Goal: Transaction & Acquisition: Purchase product/service

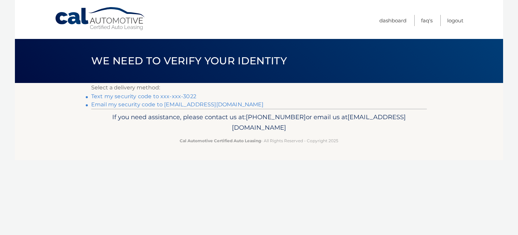
click at [125, 97] on link "Text my security code to xxx-xxx-3022" at bounding box center [143, 96] width 105 height 6
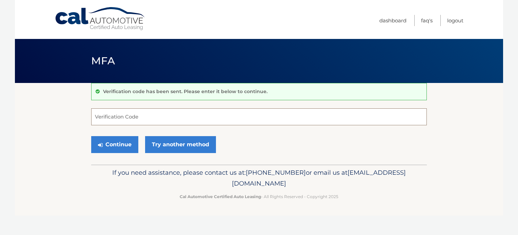
click at [168, 115] on input "Verification Code" at bounding box center [259, 117] width 336 height 17
click at [120, 115] on input "Verification Code" at bounding box center [259, 117] width 336 height 17
type input "723090"
click at [118, 144] on button "Continue" at bounding box center [114, 144] width 47 height 17
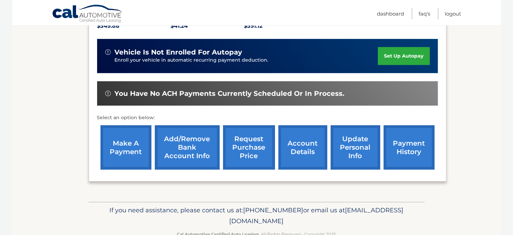
scroll to position [170, 0]
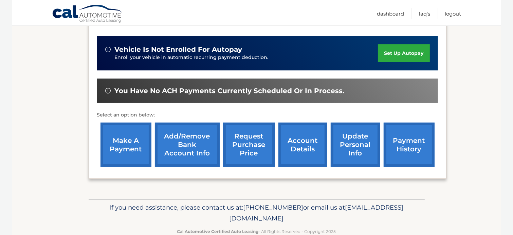
click at [121, 131] on link "make a payment" at bounding box center [125, 145] width 51 height 44
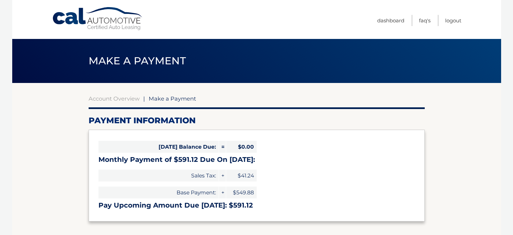
select select "NzdhMTI2MDYtZTNlNy00ZjM4LWI5ZjgtYzI5MGNhYTU2NDU1"
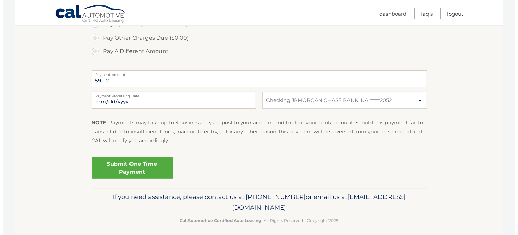
scroll to position [249, 0]
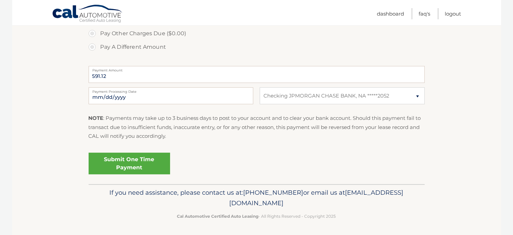
click at [120, 160] on link "Submit One Time Payment" at bounding box center [129, 164] width 81 height 22
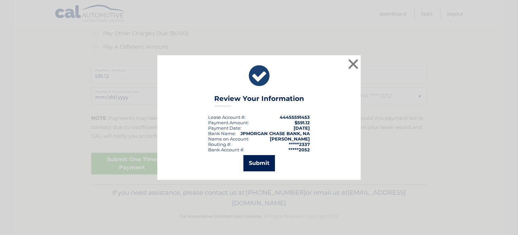
click at [260, 167] on button "Submit" at bounding box center [260, 163] width 32 height 16
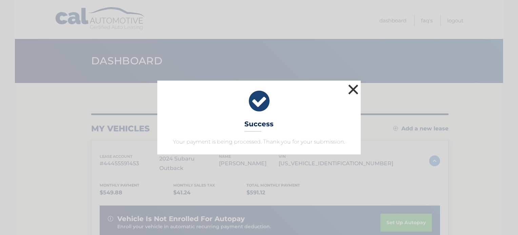
click at [351, 89] on button "×" at bounding box center [354, 90] width 14 height 14
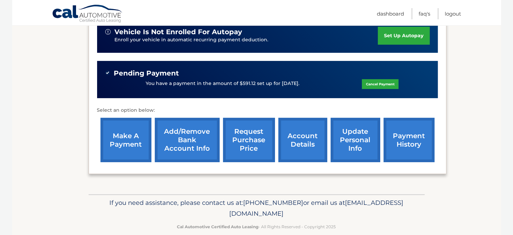
scroll to position [119, 0]
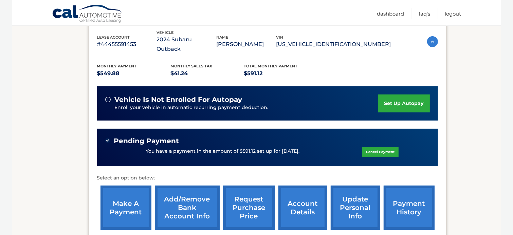
click at [410, 193] on link "payment history" at bounding box center [408, 208] width 51 height 44
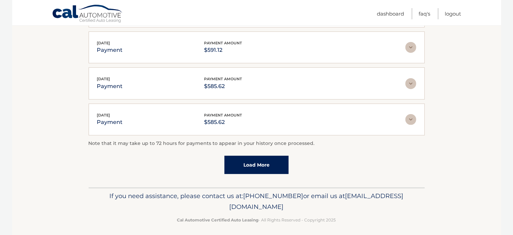
scroll to position [208, 0]
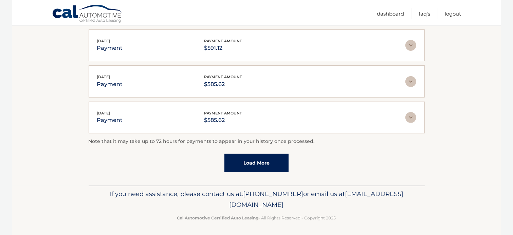
click at [257, 162] on link "Load More" at bounding box center [256, 163] width 64 height 18
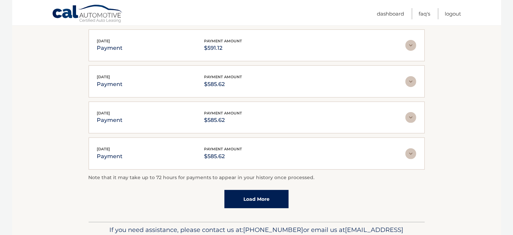
click at [253, 196] on link "Load More" at bounding box center [256, 199] width 64 height 18
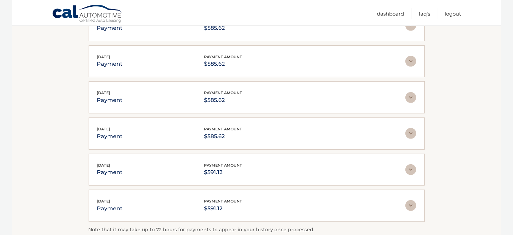
scroll to position [423, 0]
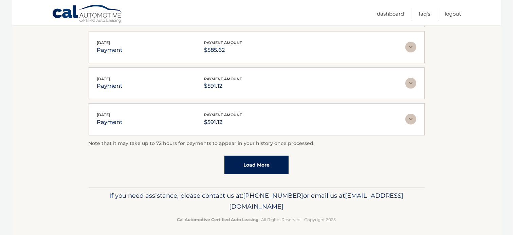
click at [249, 163] on link "Load More" at bounding box center [256, 165] width 64 height 18
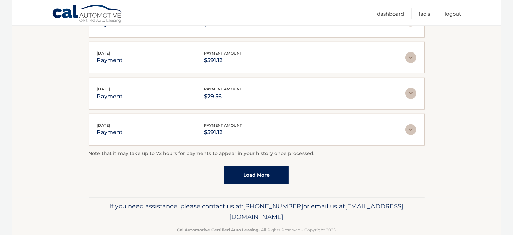
scroll to position [602, 0]
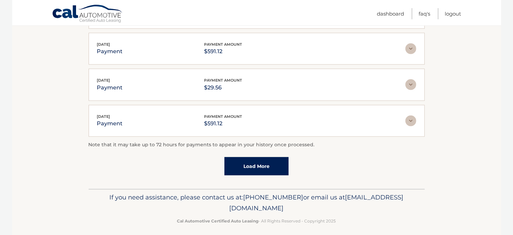
click at [263, 161] on link "Load More" at bounding box center [256, 166] width 64 height 18
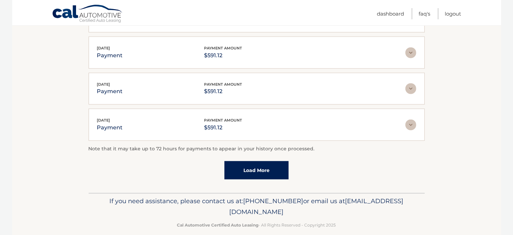
scroll to position [782, 0]
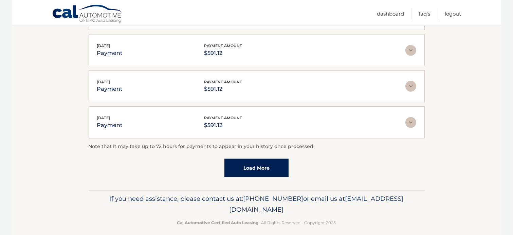
click at [258, 161] on link "Load More" at bounding box center [256, 168] width 64 height 18
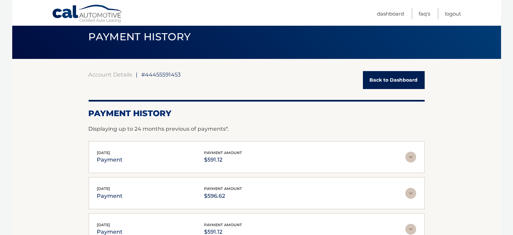
scroll to position [23, 0]
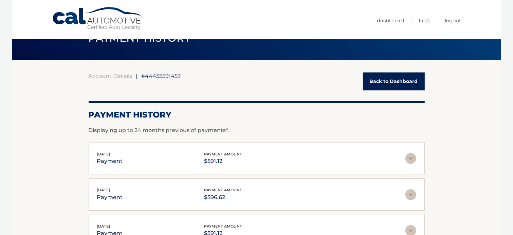
click at [399, 80] on link "Back to Dashboard" at bounding box center [394, 82] width 62 height 18
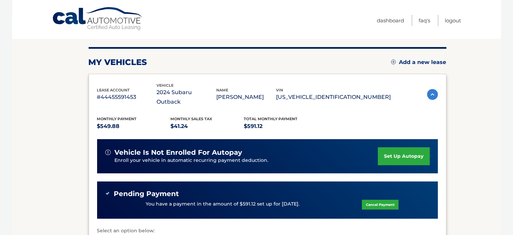
scroll to position [68, 0]
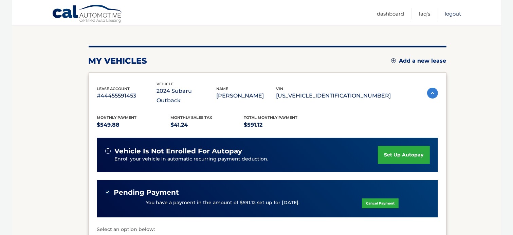
click at [450, 14] on link "Logout" at bounding box center [453, 13] width 16 height 11
